Goal: Task Accomplishment & Management: Use online tool/utility

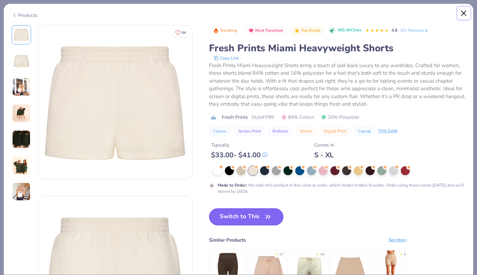
click at [461, 15] on button "Close" at bounding box center [463, 13] width 13 height 13
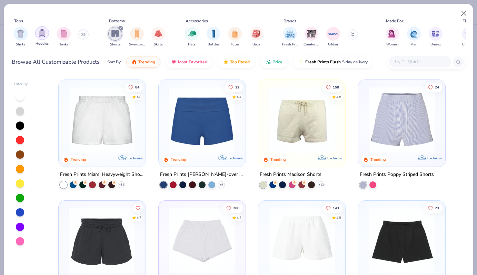
click at [66, 33] on img "filter for Tanks" at bounding box center [64, 34] width 8 height 8
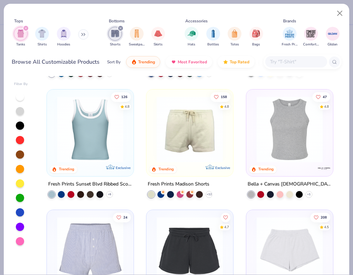
scroll to position [235, 0]
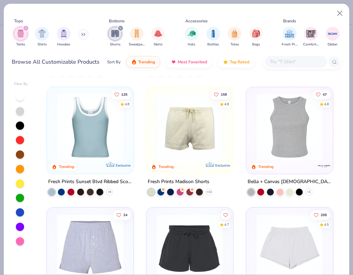
click at [291, 146] on img at bounding box center [289, 127] width 73 height 66
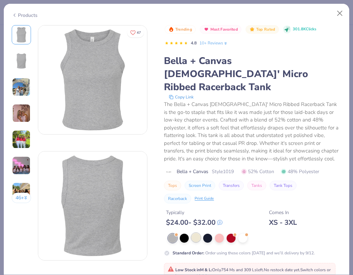
click at [198, 233] on div at bounding box center [196, 237] width 9 height 9
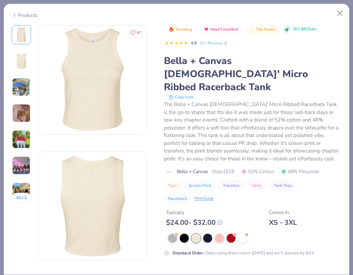
click at [22, 84] on img at bounding box center [21, 87] width 19 height 19
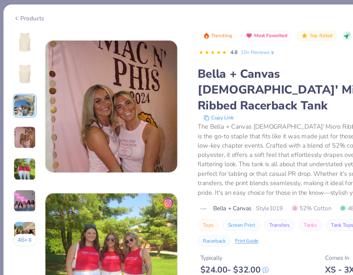
scroll to position [325, 0]
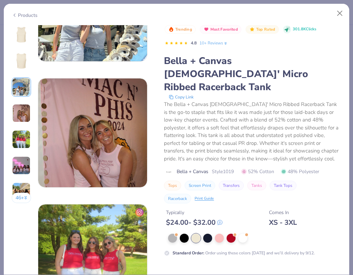
click at [22, 34] on img at bounding box center [21, 35] width 17 height 17
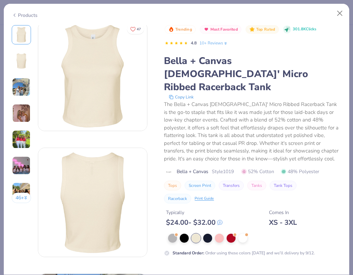
scroll to position [0, 0]
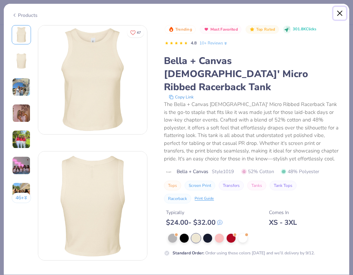
click at [340, 13] on button "Close" at bounding box center [340, 13] width 13 height 13
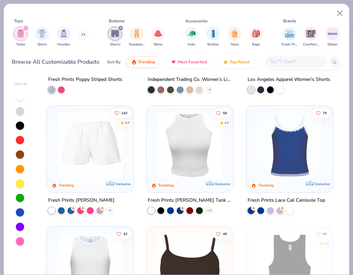
scroll to position [476, 0]
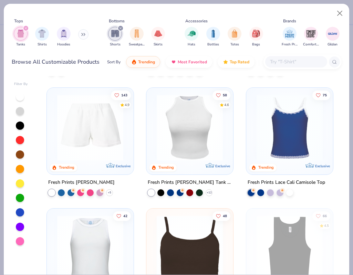
click at [214, 134] on img at bounding box center [189, 128] width 73 height 66
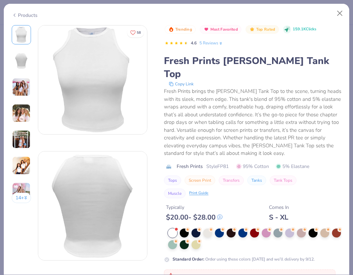
click at [22, 67] on img at bounding box center [21, 61] width 17 height 17
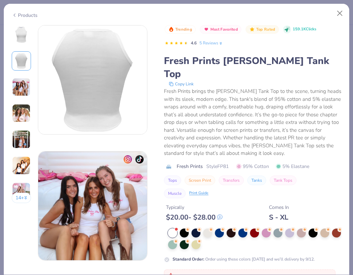
click at [26, 85] on img at bounding box center [21, 87] width 19 height 19
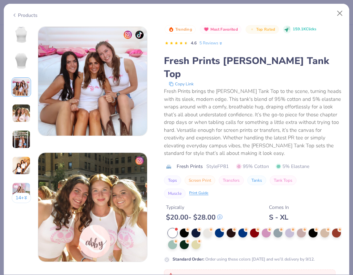
scroll to position [252, 0]
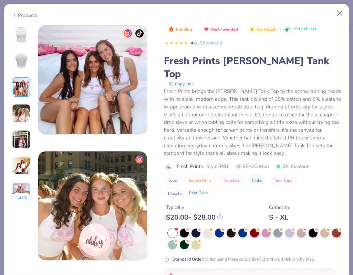
click at [24, 113] on img at bounding box center [21, 113] width 19 height 19
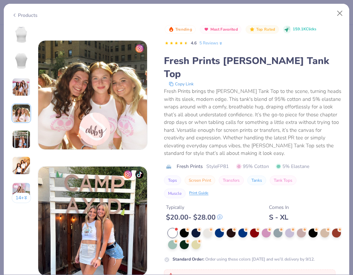
scroll to position [378, 0]
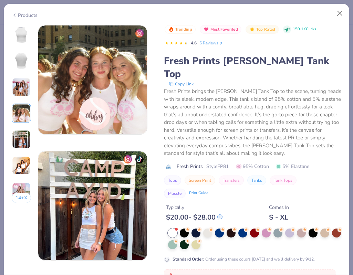
click at [17, 165] on img at bounding box center [21, 165] width 19 height 19
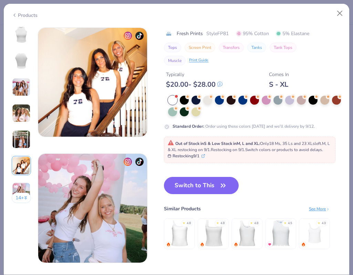
scroll to position [631, 0]
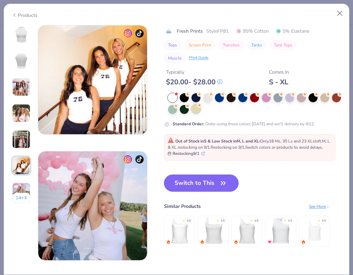
click at [196, 109] on div at bounding box center [196, 108] width 9 height 9
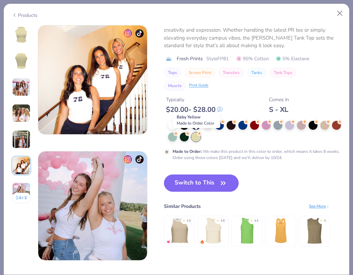
click at [197, 140] on div at bounding box center [196, 137] width 9 height 9
click at [24, 30] on img at bounding box center [21, 35] width 17 height 17
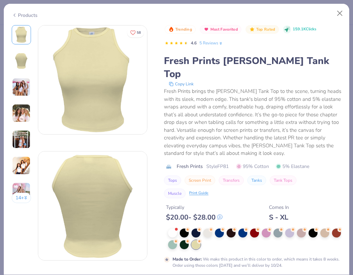
click at [22, 59] on img at bounding box center [21, 61] width 17 height 17
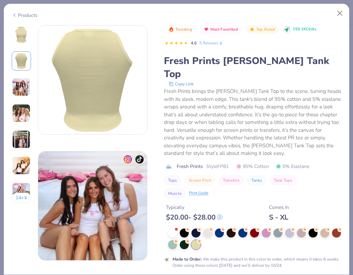
click at [22, 38] on img at bounding box center [21, 35] width 17 height 17
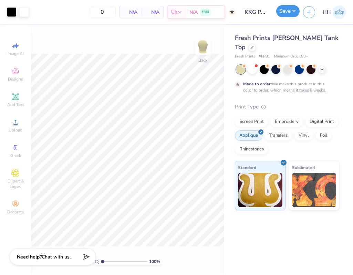
click at [291, 12] on button "Save" at bounding box center [287, 11] width 23 height 12
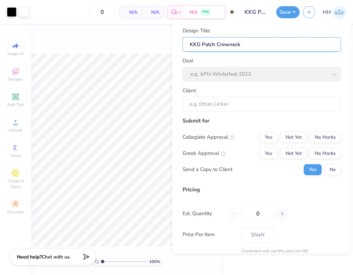
click at [242, 45] on input "KKG Patch Crewneck" at bounding box center [262, 44] width 159 height 15
type input "KKG Patch Crewnec"
type input "KKG Patch Crewne"
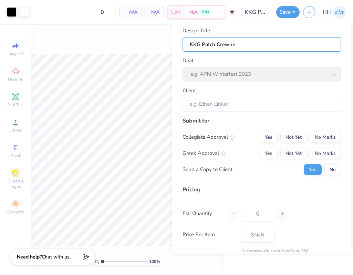
type input "KKG Patch Crewn"
type input "KKG Patch Crew"
type input "KKG Patch Cre"
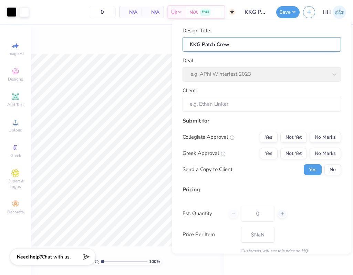
type input "KKG Patch Cre"
type input "KKG Patch Cr"
type input "KKG Patch C"
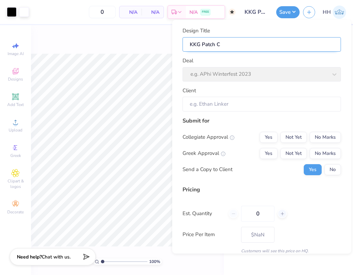
type input "KKG Patch"
type input "KKG Patch T"
type input "KKG Patch Ta"
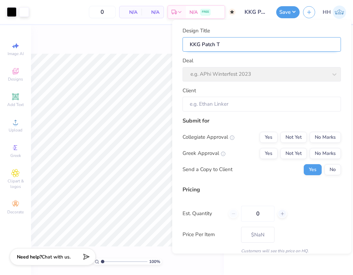
type input "KKG Patch Ta"
type input "KKG Patch Tan"
type input "KKG Patch Tank"
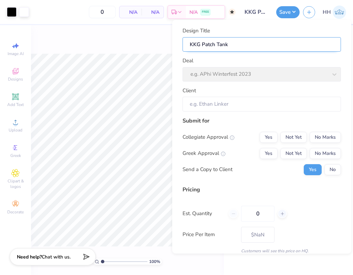
type input "KKG Patch Tank!"
type input "KKG Patch Tank"
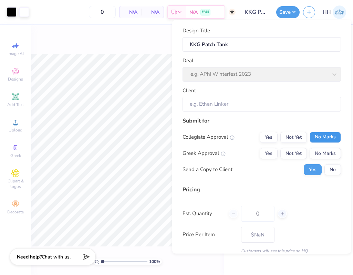
click at [322, 142] on button "No Marks" at bounding box center [325, 137] width 31 height 11
click at [273, 152] on button "Yes" at bounding box center [269, 153] width 18 height 11
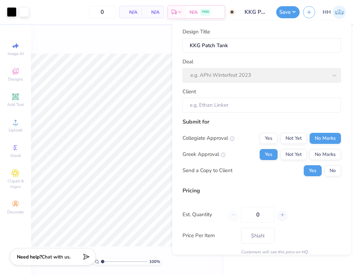
scroll to position [29, 0]
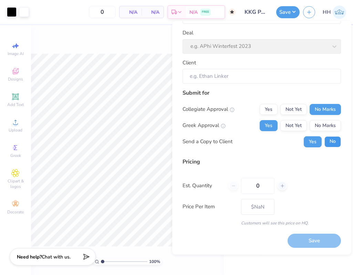
click at [335, 141] on button "No" at bounding box center [333, 141] width 17 height 11
click at [268, 184] on input "0" at bounding box center [257, 186] width 33 height 16
type input "100"
type input "– –"
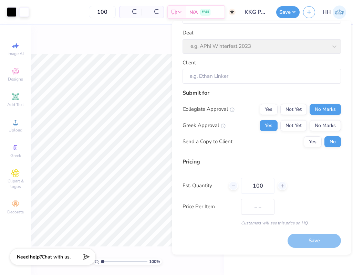
type input "100"
type input "$29.72"
click at [325, 201] on div "Price Per Item $29.72" at bounding box center [262, 207] width 159 height 16
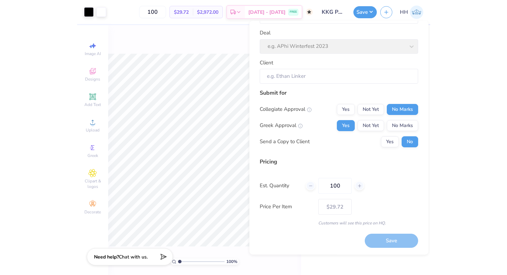
scroll to position [0, 0]
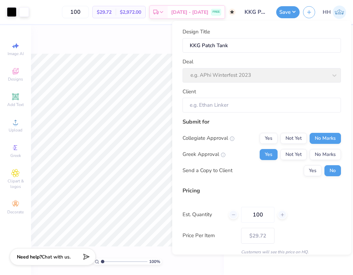
click at [278, 77] on div "Deal e.g. APhi Winterfest 2023" at bounding box center [262, 70] width 159 height 25
click at [304, 42] on input "KKG Patch Tank" at bounding box center [262, 45] width 159 height 15
click at [291, 79] on div "Deal e.g. APhi Winterfest 2023" at bounding box center [262, 70] width 159 height 25
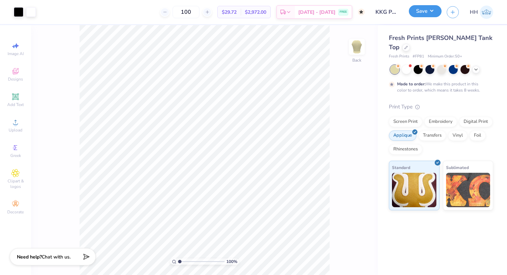
click at [425, 16] on button "Save" at bounding box center [425, 11] width 33 height 12
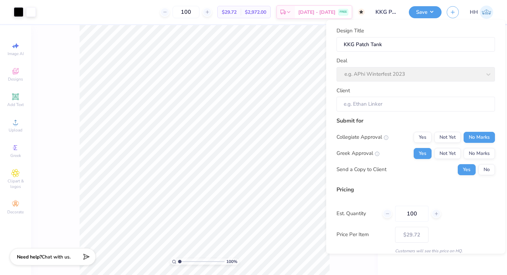
click at [391, 83] on div "Design Title KKG Patch Tank Deal e.g. APhi Winterfest 2023 Client" at bounding box center [416, 69] width 159 height 85
click at [402, 70] on div "Deal e.g. APhi Winterfest 2023" at bounding box center [416, 69] width 159 height 25
click at [445, 44] on input "KKG Patch Tank" at bounding box center [416, 44] width 159 height 15
type input "KKG Patch Tank"
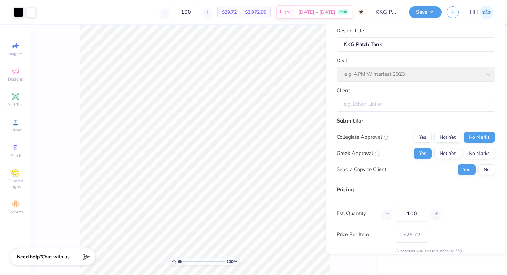
click at [422, 103] on input "Client" at bounding box center [416, 104] width 159 height 15
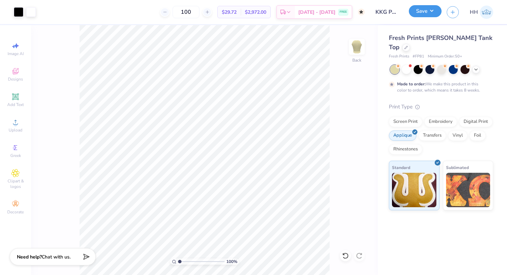
click at [432, 13] on button "Save" at bounding box center [425, 11] width 33 height 12
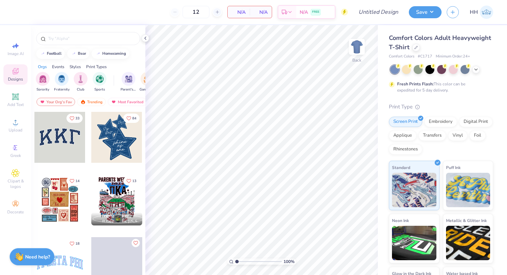
click at [412, 72] on div at bounding box center [441, 69] width 103 height 9
click at [408, 68] on icon at bounding box center [410, 65] width 5 height 5
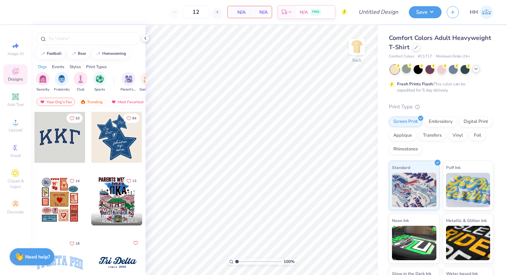
click at [475, 69] on icon at bounding box center [476, 69] width 6 height 6
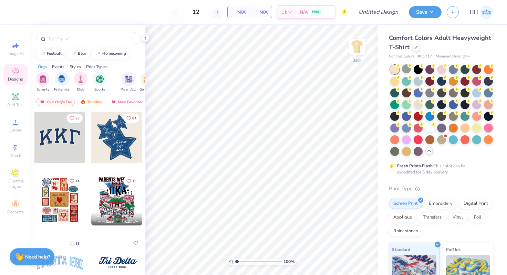
click at [431, 48] on div "Comfort Colors Adult Heavyweight T-Shirt" at bounding box center [441, 42] width 104 height 19
click at [416, 47] on icon at bounding box center [416, 46] width 3 height 3
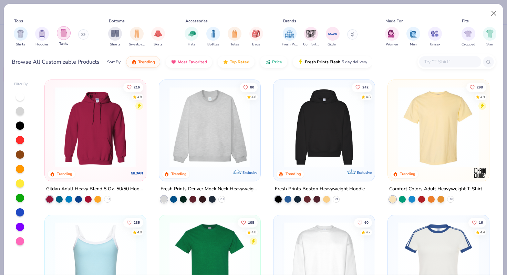
click at [68, 28] on div "filter for Tanks" at bounding box center [64, 33] width 14 height 14
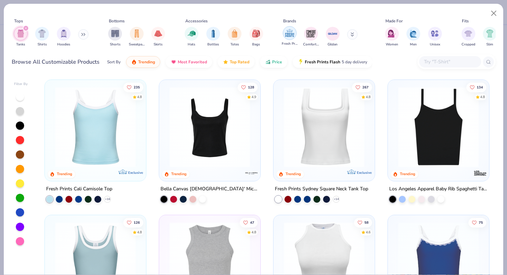
click at [289, 31] on img "filter for Fresh Prints" at bounding box center [290, 33] width 10 height 10
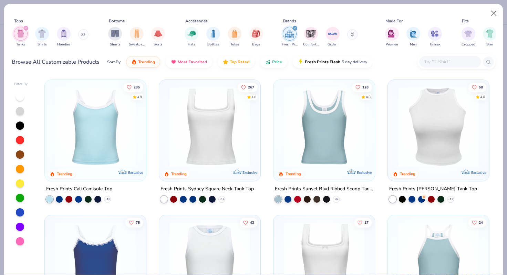
click at [436, 129] on img at bounding box center [439, 127] width 88 height 81
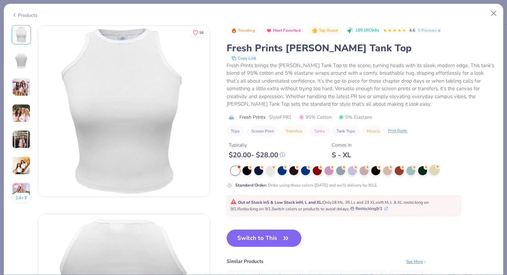
click at [437, 169] on circle at bounding box center [438, 166] width 5 height 5
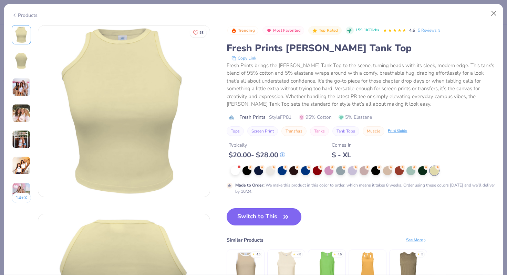
click at [275, 219] on button "Switch to This" at bounding box center [264, 216] width 75 height 17
type input "50"
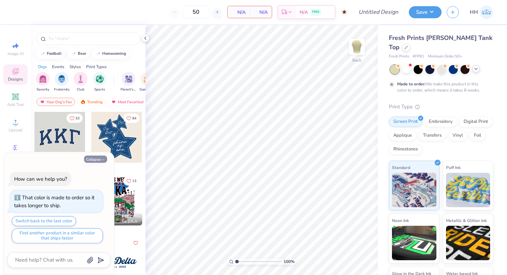
click at [101, 159] on icon "button" at bounding box center [103, 160] width 4 height 4
type textarea "x"
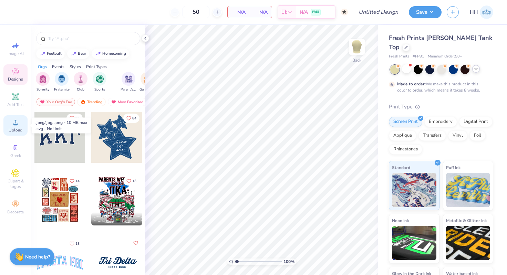
click at [13, 125] on icon at bounding box center [15, 122] width 8 height 8
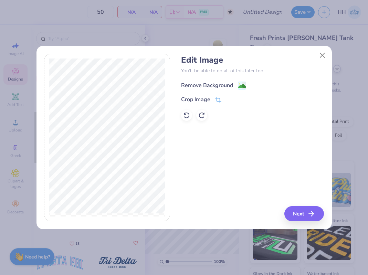
click at [241, 82] on g at bounding box center [242, 86] width 8 height 8
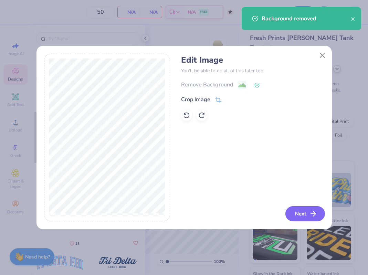
click at [306, 211] on button "Next" at bounding box center [306, 213] width 40 height 15
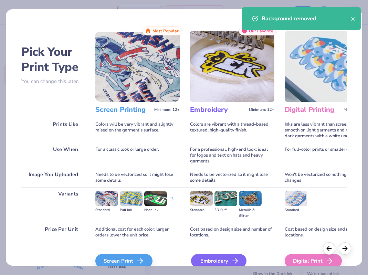
click at [225, 256] on div "Embroidery" at bounding box center [218, 261] width 55 height 14
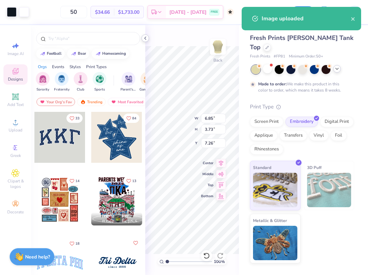
click at [146, 37] on polyline at bounding box center [145, 38] width 1 height 3
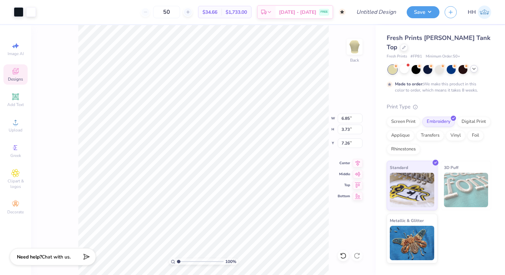
type input "3.78"
type input "2.06"
type input "3.00"
click at [349, 72] on div "100 % Back" at bounding box center [203, 150] width 344 height 250
click at [475, 66] on icon at bounding box center [474, 69] width 6 height 6
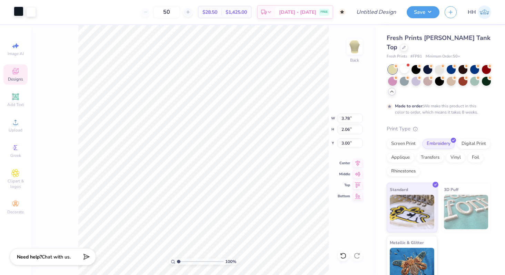
click at [19, 11] on div at bounding box center [19, 12] width 10 height 10
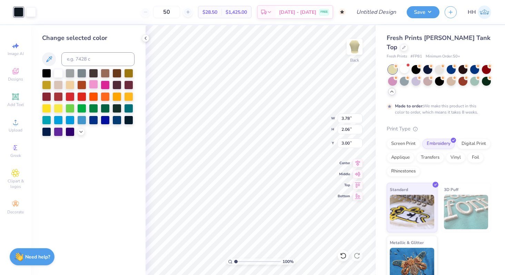
click at [96, 85] on div at bounding box center [93, 84] width 9 height 9
click at [46, 72] on div at bounding box center [46, 72] width 9 height 9
click at [92, 118] on div at bounding box center [93, 119] width 9 height 9
click at [49, 72] on div at bounding box center [46, 72] width 9 height 9
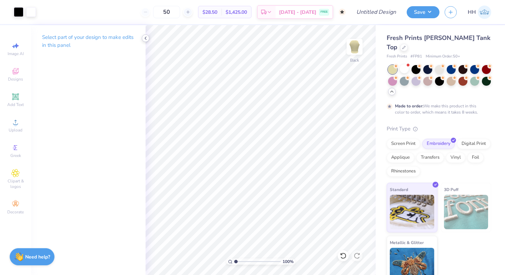
click at [143, 38] on icon at bounding box center [146, 38] width 6 height 6
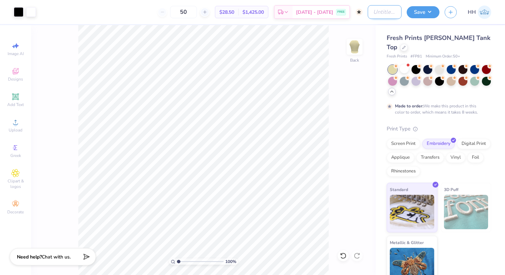
click at [367, 7] on input "Design Title" at bounding box center [384, 12] width 34 height 14
type input "KKG Patch Tank"
click at [426, 14] on button "Save" at bounding box center [422, 11] width 33 height 12
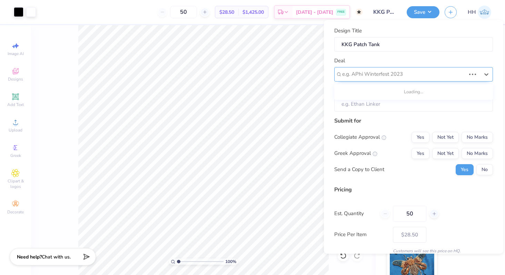
click at [384, 75] on div at bounding box center [403, 74] width 123 height 9
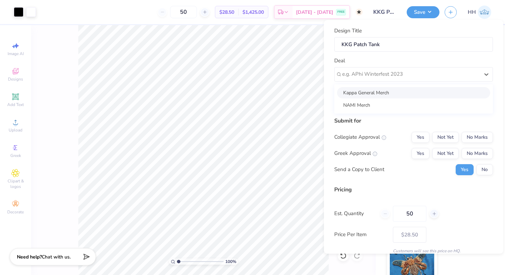
click at [381, 94] on div "Kappa General Merch" at bounding box center [413, 92] width 153 height 11
type input "Parker Bowers"
click at [449, 138] on button "Not Yet" at bounding box center [445, 137] width 27 height 11
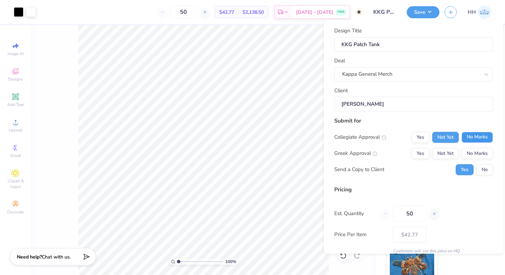
click at [479, 136] on button "No Marks" at bounding box center [476, 137] width 31 height 11
click at [423, 148] on button "Yes" at bounding box center [420, 153] width 18 height 11
type input "$33.80"
click at [488, 169] on button "No" at bounding box center [484, 169] width 17 height 11
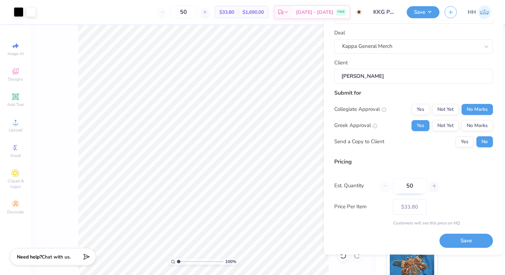
click at [414, 186] on input "50" at bounding box center [409, 186] width 33 height 16
type input "5"
type input "100"
type input "– –"
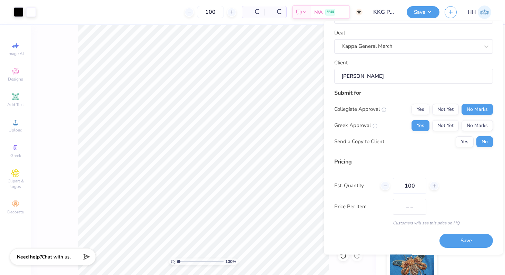
type input "100"
click at [459, 198] on div "Pricing Est. Quantity 100 Price Per Item – – Customers will see this price on H…" at bounding box center [413, 192] width 159 height 69
click at [471, 241] on button "Save" at bounding box center [465, 241] width 53 height 14
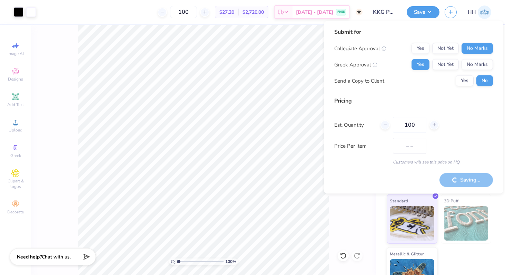
type input "$32.25"
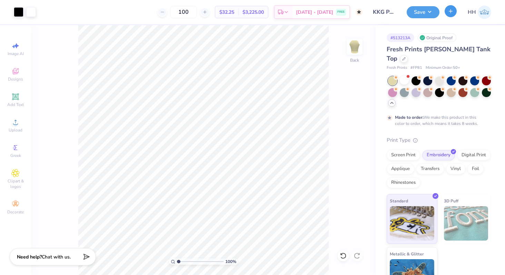
click at [449, 12] on icon "button" at bounding box center [450, 11] width 6 height 6
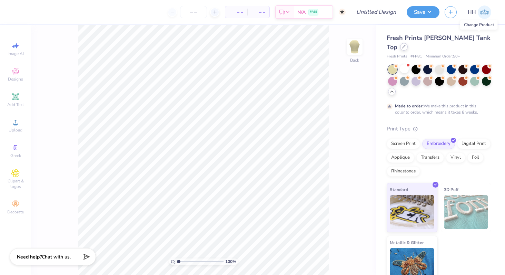
click at [405, 45] on icon at bounding box center [403, 46] width 3 height 3
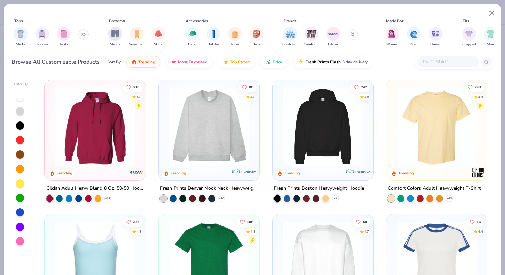
click at [196, 115] on img at bounding box center [208, 127] width 87 height 80
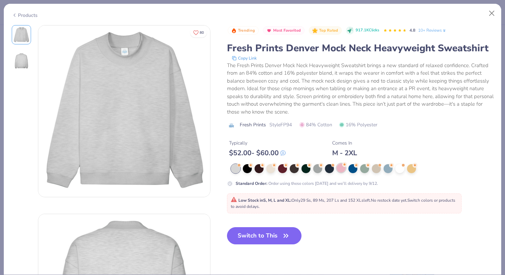
click at [339, 168] on div at bounding box center [340, 168] width 9 height 9
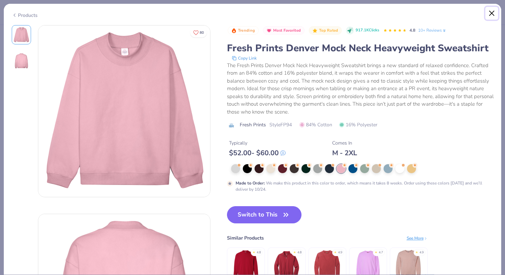
click at [487, 12] on button "Close" at bounding box center [491, 13] width 13 height 13
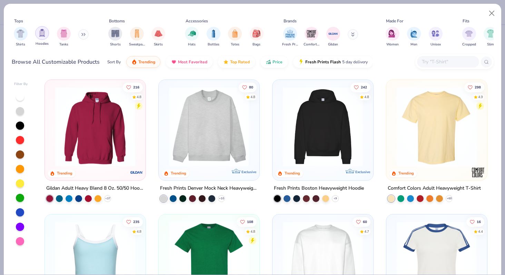
click at [44, 31] on img "filter for Hoodies" at bounding box center [42, 33] width 8 height 8
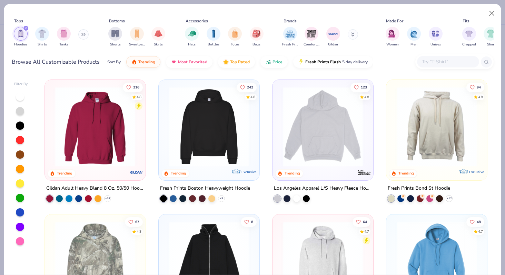
click at [213, 125] on img at bounding box center [208, 127] width 87 height 80
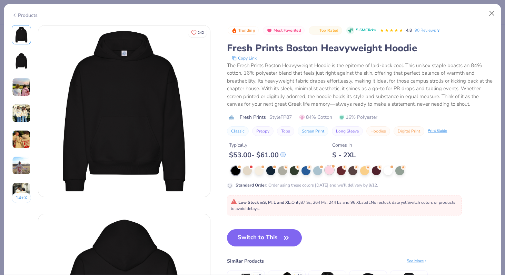
click at [326, 169] on div at bounding box center [329, 170] width 9 height 9
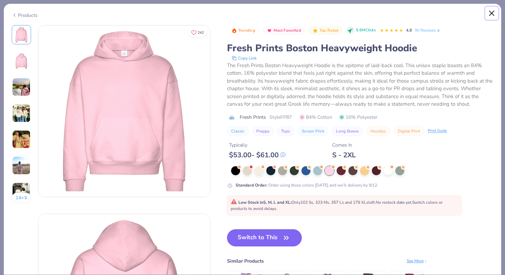
click at [492, 13] on button "Close" at bounding box center [491, 13] width 13 height 13
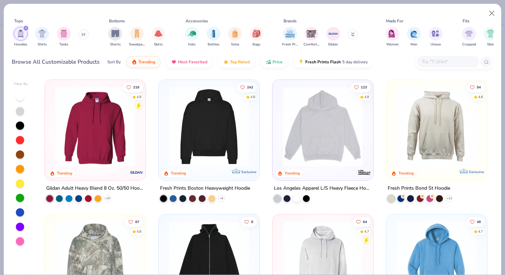
click at [85, 35] on icon at bounding box center [83, 34] width 4 height 3
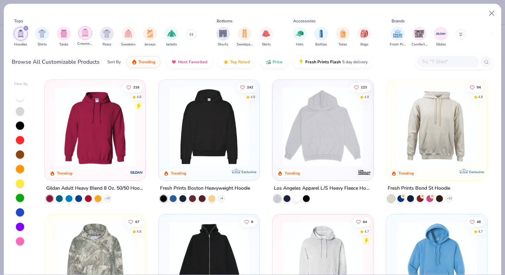
click at [86, 32] on img "filter for Crewnecks" at bounding box center [85, 33] width 8 height 8
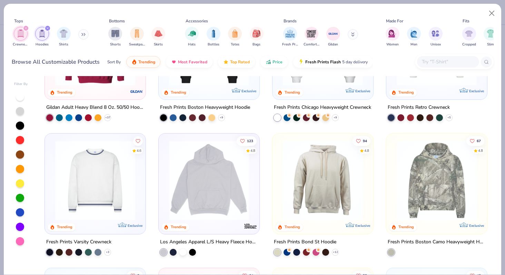
scroll to position [82, 0]
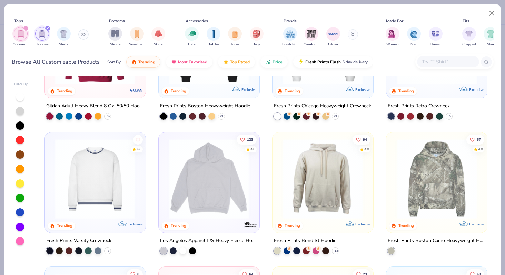
click at [136, 177] on img at bounding box center [95, 179] width 87 height 80
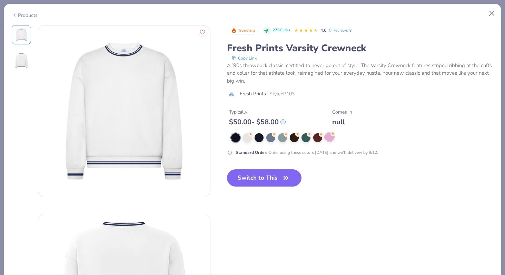
click at [328, 136] on div at bounding box center [329, 137] width 9 height 9
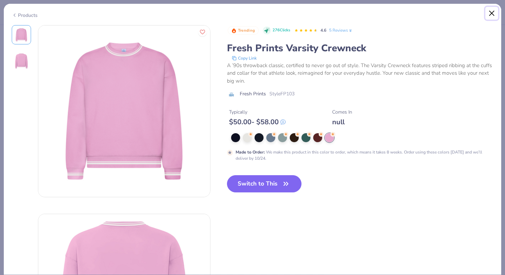
click at [492, 10] on button "Close" at bounding box center [491, 13] width 13 height 13
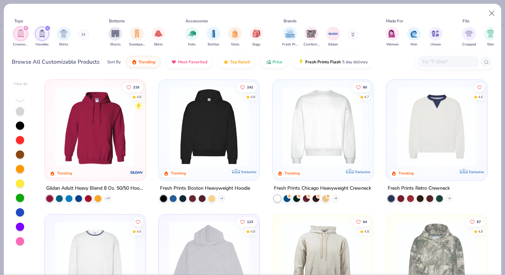
click at [456, 116] on img at bounding box center [436, 127] width 87 height 80
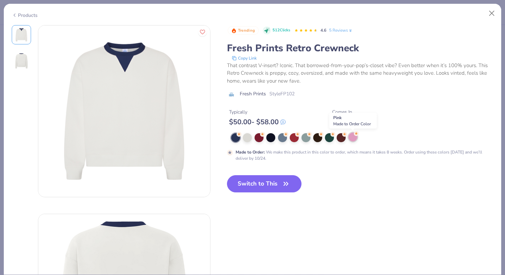
click at [353, 135] on div at bounding box center [352, 137] width 9 height 9
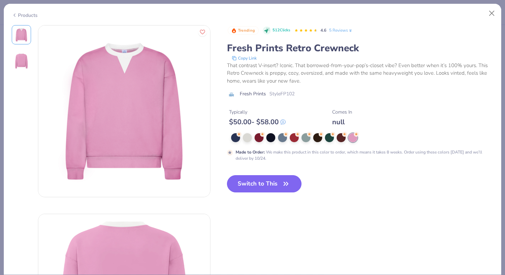
click at [265, 185] on button "Switch to This" at bounding box center [264, 183] width 75 height 17
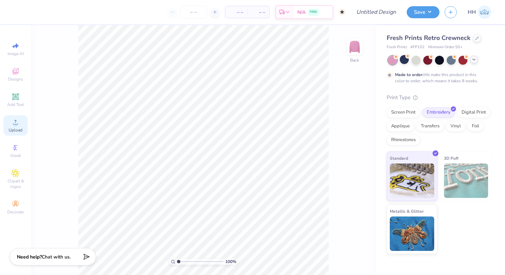
click at [14, 132] on span "Upload" at bounding box center [16, 131] width 14 height 6
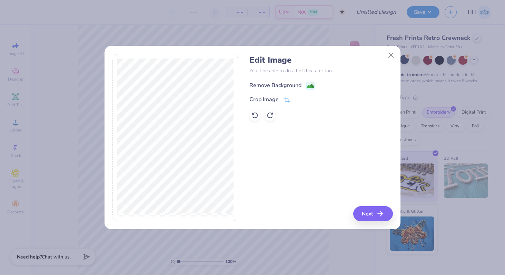
click at [282, 85] on div "Remove Background" at bounding box center [275, 85] width 52 height 8
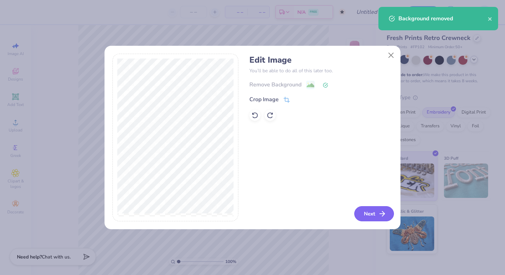
click at [385, 215] on icon "button" at bounding box center [382, 214] width 8 height 8
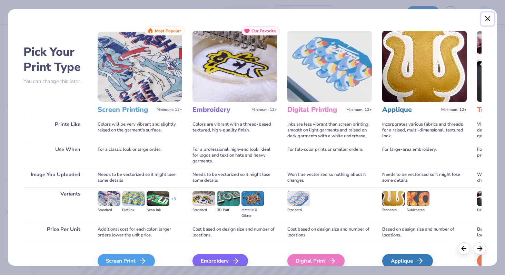
click at [486, 17] on button "Close" at bounding box center [487, 18] width 13 height 13
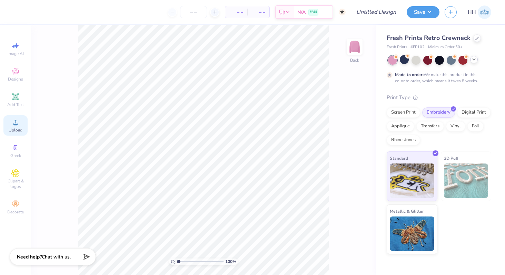
click at [8, 121] on div "Upload" at bounding box center [15, 125] width 24 height 20
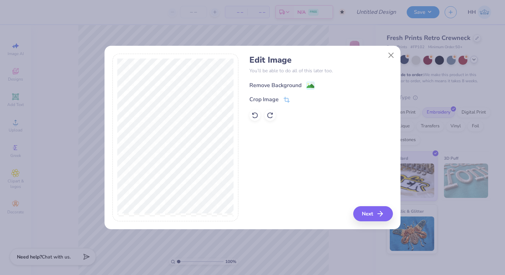
click at [311, 83] on image at bounding box center [310, 86] width 8 height 8
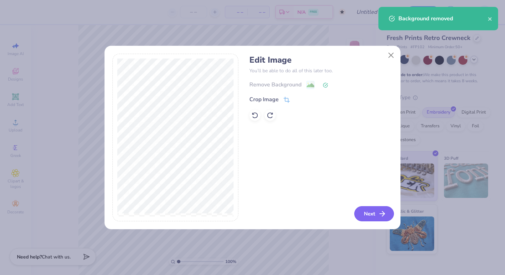
click at [375, 211] on button "Next" at bounding box center [374, 213] width 40 height 15
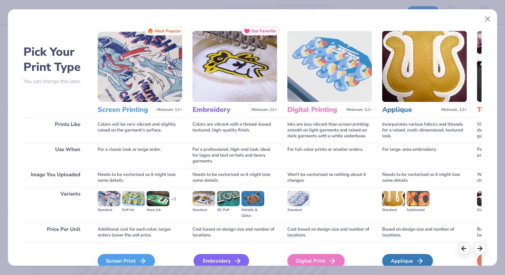
click at [230, 263] on div "Embroidery" at bounding box center [220, 261] width 55 height 14
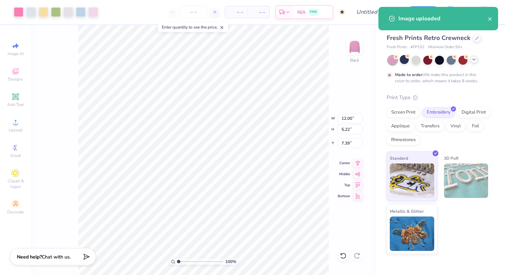
click at [339, 150] on div "100 % Back W 12.00 12.00 " H 5.22 5.22 " Y 7.39 7.39 " Center Middle Top Bottom" at bounding box center [203, 150] width 344 height 250
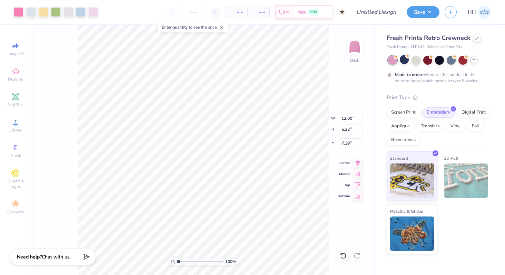
type input "1.73"
click at [78, 12] on div at bounding box center [81, 12] width 10 height 10
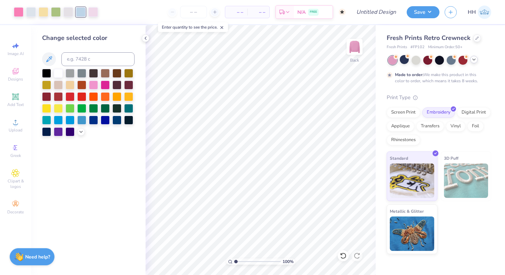
click at [474, 60] on icon at bounding box center [474, 60] width 6 height 6
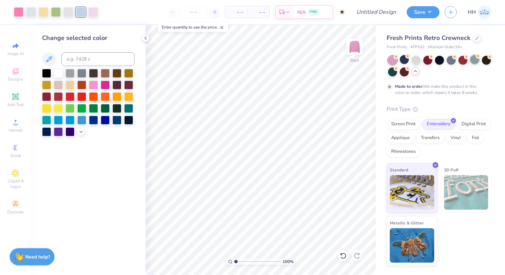
click at [472, 62] on div at bounding box center [474, 59] width 9 height 9
click at [411, 59] on div at bounding box center [415, 59] width 9 height 9
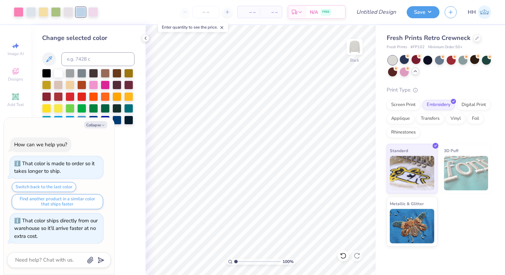
click at [473, 41] on div "Fresh Prints Retro Crewneck" at bounding box center [438, 37] width 104 height 9
click at [475, 37] on icon at bounding box center [476, 37] width 3 height 3
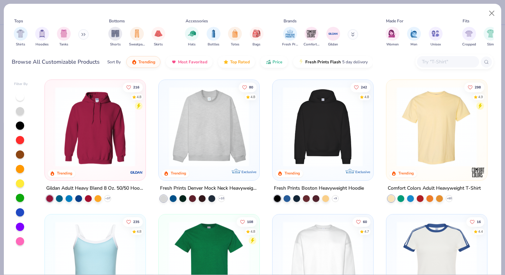
click at [195, 135] on img at bounding box center [208, 127] width 87 height 80
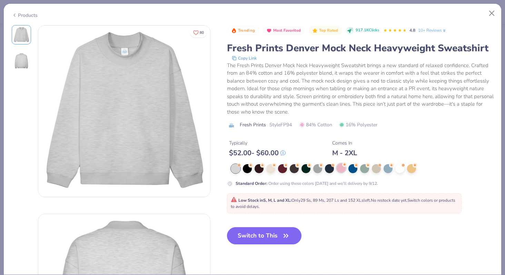
click at [341, 169] on div at bounding box center [340, 168] width 9 height 9
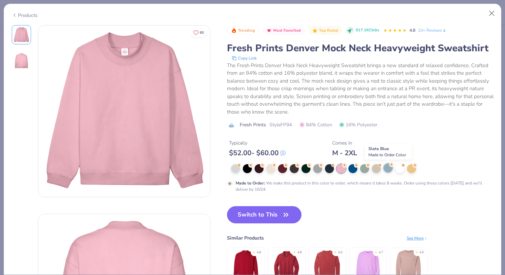
click at [388, 167] on div at bounding box center [387, 168] width 9 height 9
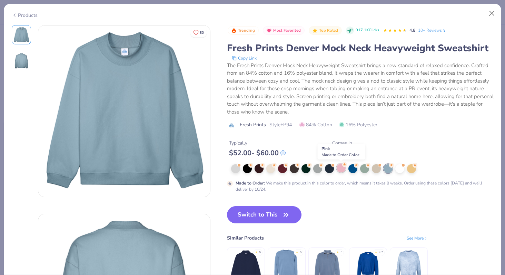
click at [340, 166] on div at bounding box center [340, 168] width 9 height 9
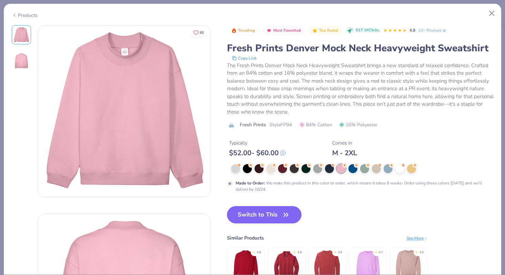
click at [267, 217] on button "Switch to This" at bounding box center [264, 214] width 75 height 17
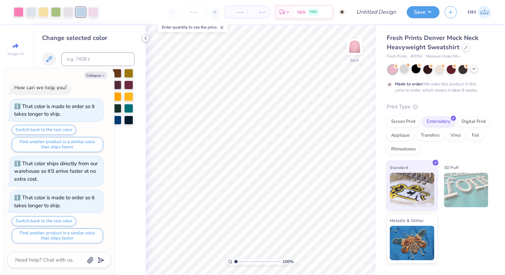
click at [146, 37] on icon at bounding box center [146, 38] width 6 height 6
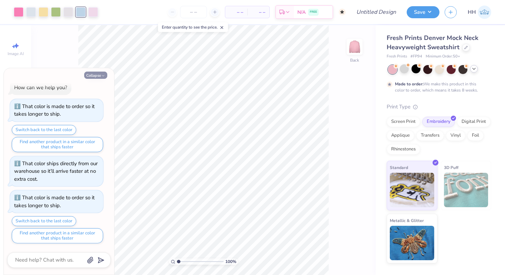
click at [102, 75] on icon "button" at bounding box center [103, 76] width 4 height 4
type textarea "x"
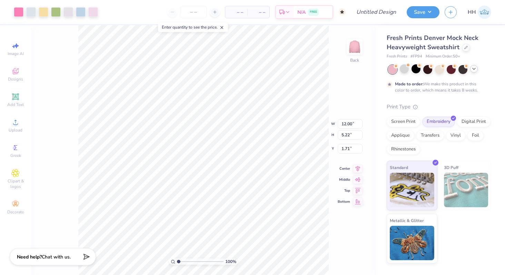
type input "2.42"
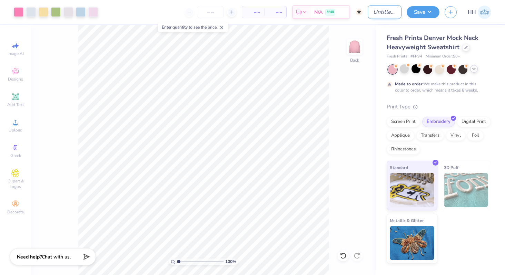
click at [381, 14] on input "Design Title" at bounding box center [384, 12] width 34 height 14
type input "Kappa Pink Mockneck"
click at [430, 15] on button "Save" at bounding box center [422, 11] width 33 height 12
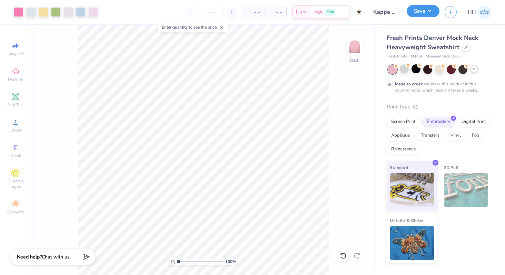
type input "0"
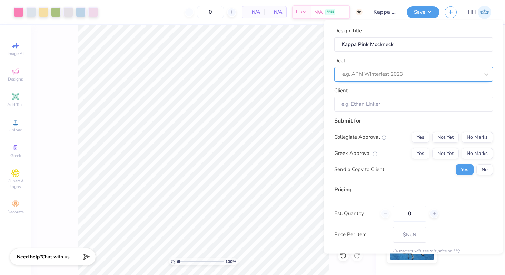
click at [400, 70] on div at bounding box center [410, 74] width 137 height 9
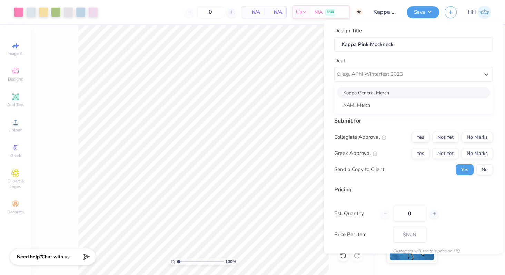
click at [393, 95] on div "Kappa General Merch" at bounding box center [413, 92] width 153 height 11
type input "Parker Bowers"
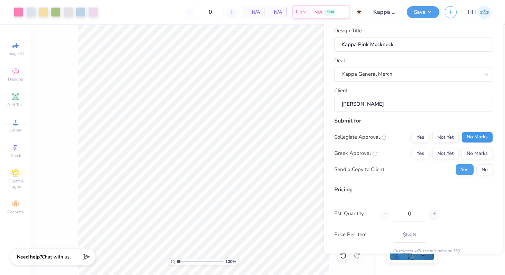
click at [477, 140] on button "No Marks" at bounding box center [476, 137] width 31 height 11
click at [421, 152] on button "Yes" at bounding box center [420, 153] width 18 height 11
click at [483, 167] on button "No" at bounding box center [484, 169] width 17 height 11
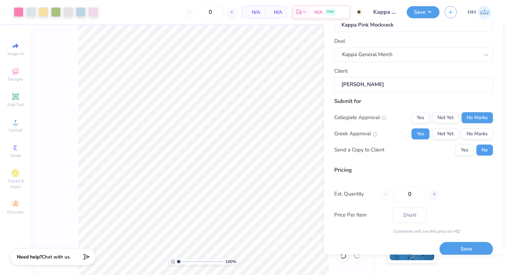
scroll to position [29, 0]
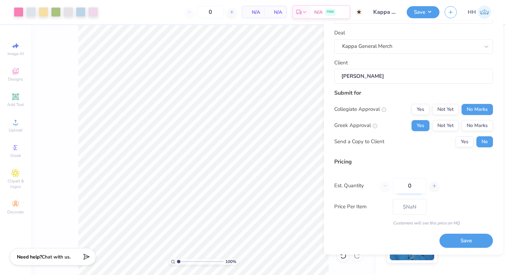
click at [416, 186] on input "0" at bounding box center [409, 186] width 33 height 16
type input "200"
type input "$90.94"
type input "2"
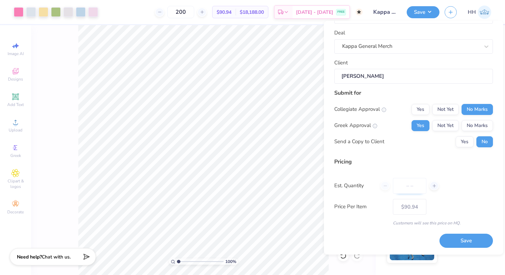
type input "0"
type input "0600"
type input "600"
type input "– –"
type input "060"
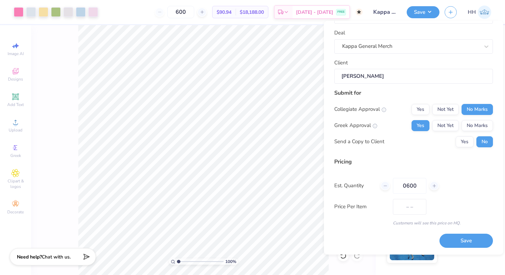
type input "$90.11"
type input "0"
type input "0600"
type input "600"
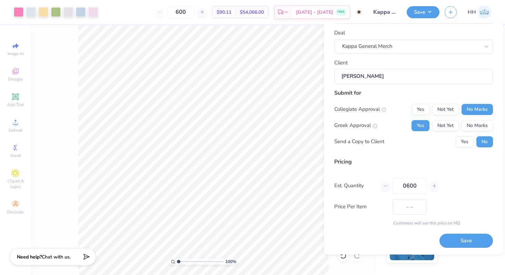
type input "$90.11"
type input "0"
type input "06"
type input "6"
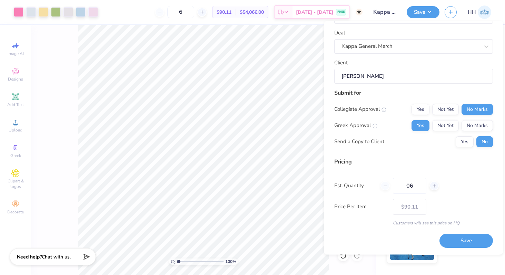
type input "0"
type input "06"
type input "6"
type input "0600"
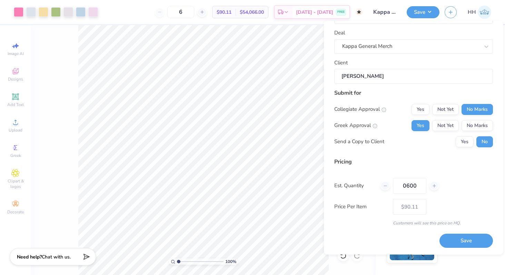
type input "600"
type input "$90.11"
click at [467, 186] on div "Est. Quantity 0600" at bounding box center [413, 186] width 159 height 16
click at [415, 190] on input "0600" at bounding box center [409, 186] width 33 height 16
type input "0"
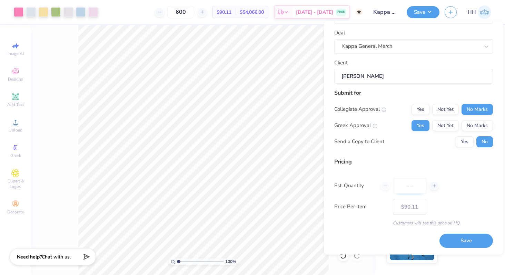
type input "0"
type input "05"
type input "5"
type input "0500"
type input "500"
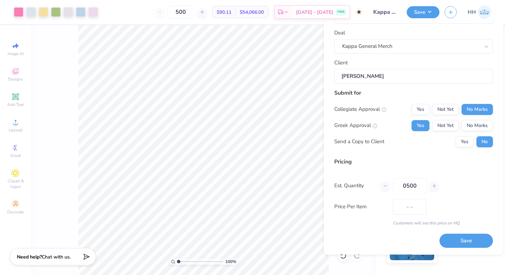
type input "$90.14"
type input "0"
type input "250"
type input "$90.34"
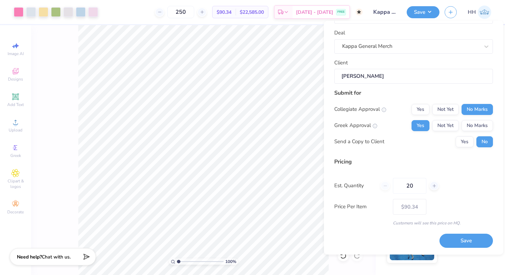
type input "200"
type input "$90.94"
type input "200"
click at [461, 243] on button "Save" at bounding box center [465, 241] width 53 height 14
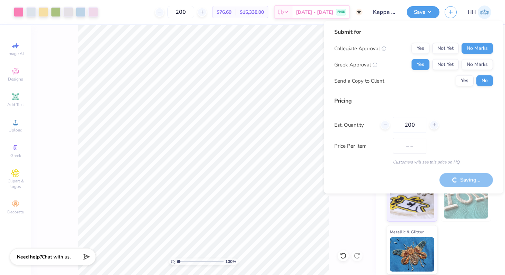
type input "$90.94"
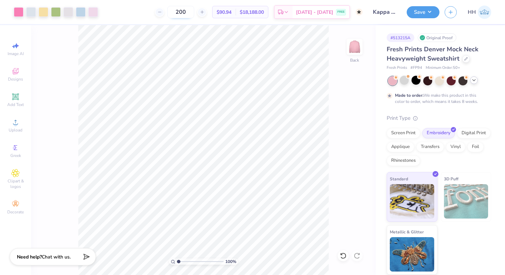
click at [194, 11] on input "200" at bounding box center [180, 12] width 27 height 12
type input "2"
type input "50"
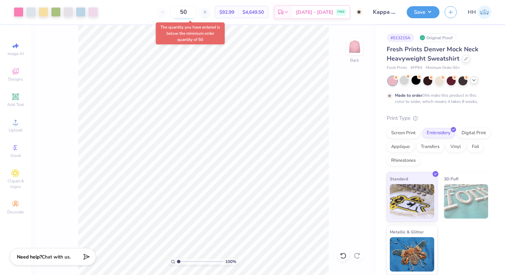
click at [197, 11] on input "50" at bounding box center [183, 12] width 27 height 12
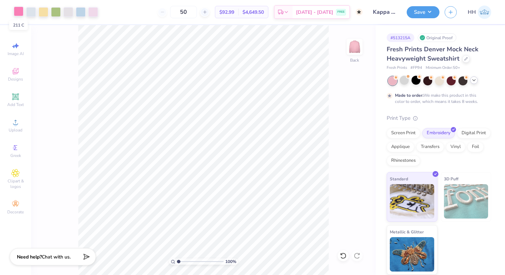
click at [18, 12] on div at bounding box center [19, 12] width 10 height 10
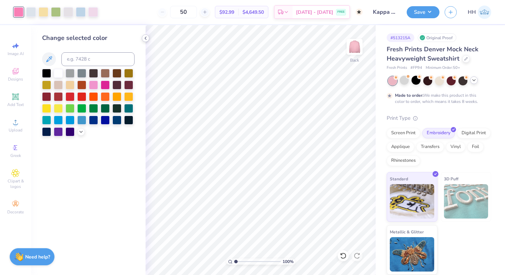
click at [146, 38] on icon at bounding box center [146, 38] width 6 height 6
